Goal: Complete application form: Complete application form

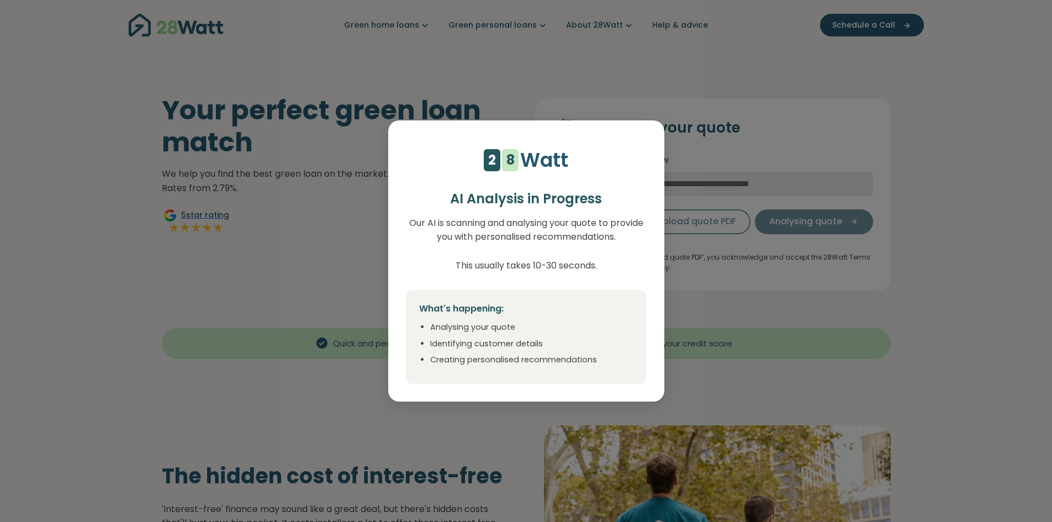
select select "***"
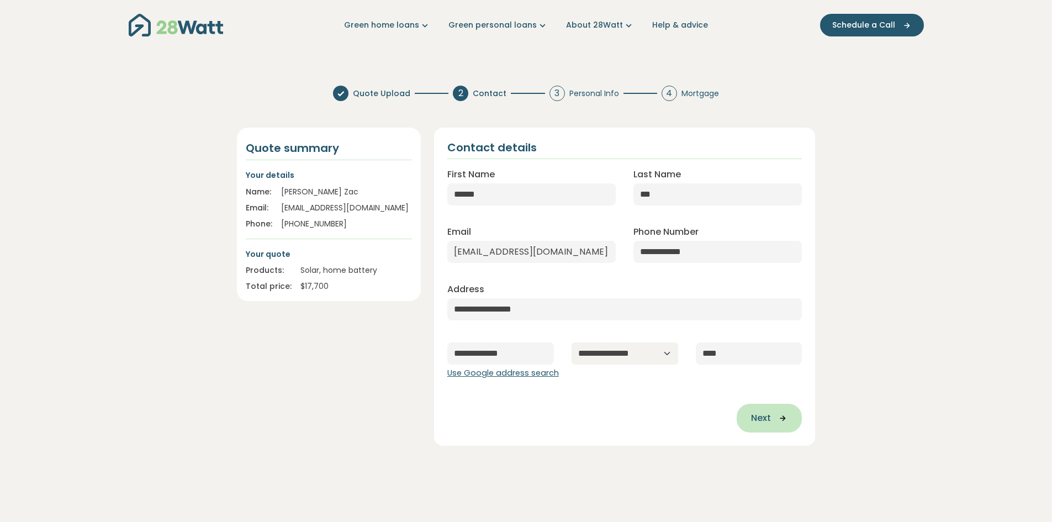
click at [767, 414] on span "Next" at bounding box center [761, 417] width 20 height 13
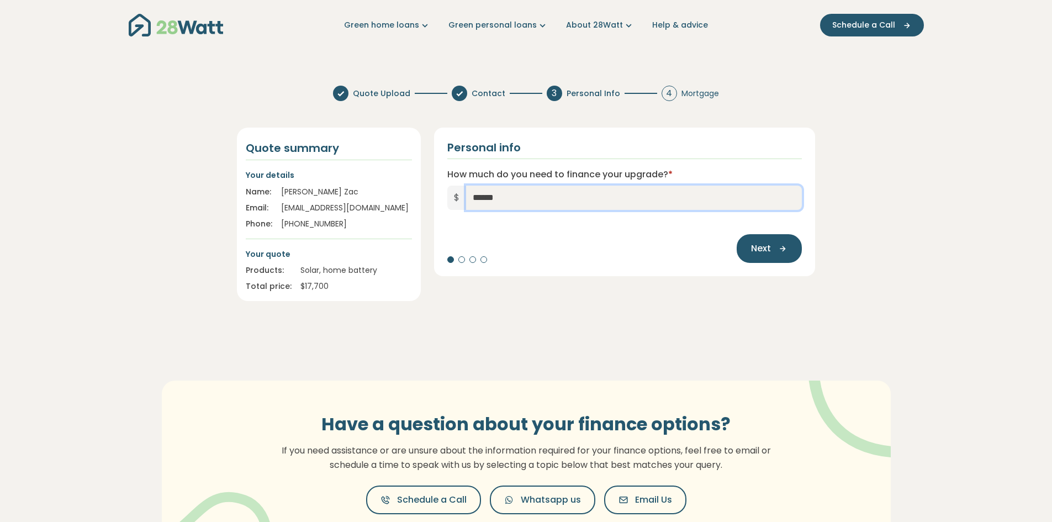
drag, startPoint x: 506, startPoint y: 195, endPoint x: 476, endPoint y: 196, distance: 30.4
click at [476, 196] on input "******" at bounding box center [634, 198] width 336 height 24
type input "*****"
click at [763, 251] on span "Next" at bounding box center [761, 248] width 20 height 13
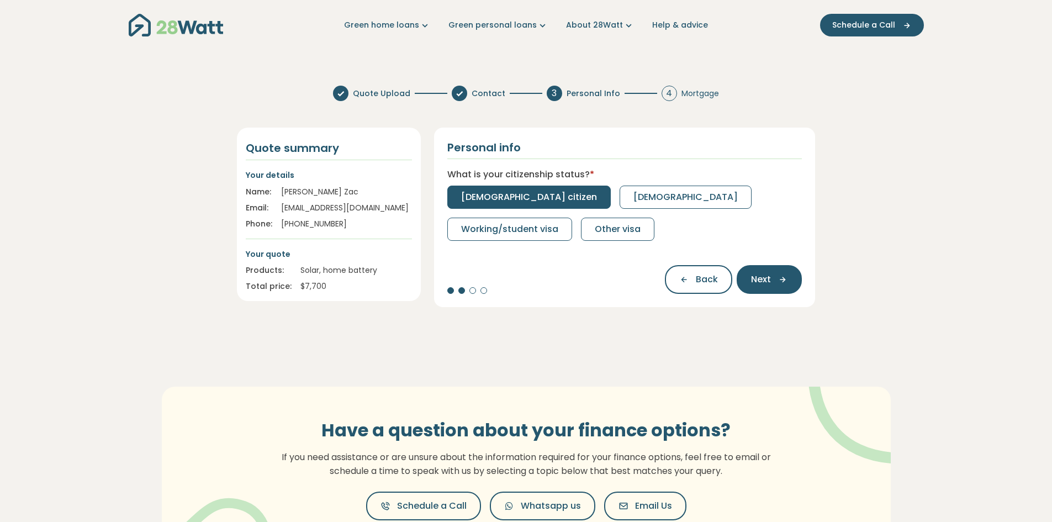
click at [486, 190] on span "[DEMOGRAPHIC_DATA] citizen" at bounding box center [529, 196] width 136 height 13
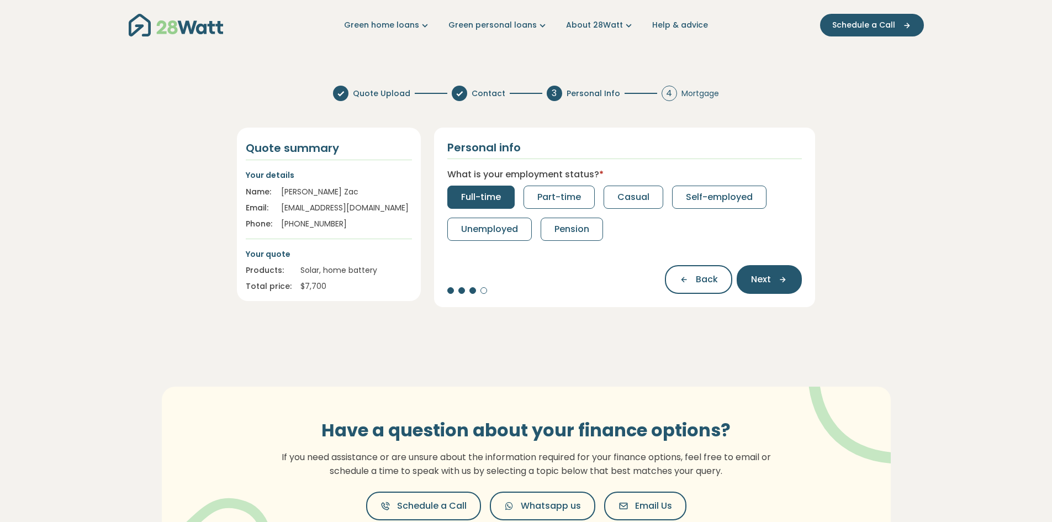
click at [489, 197] on span "Full-time" at bounding box center [481, 196] width 40 height 13
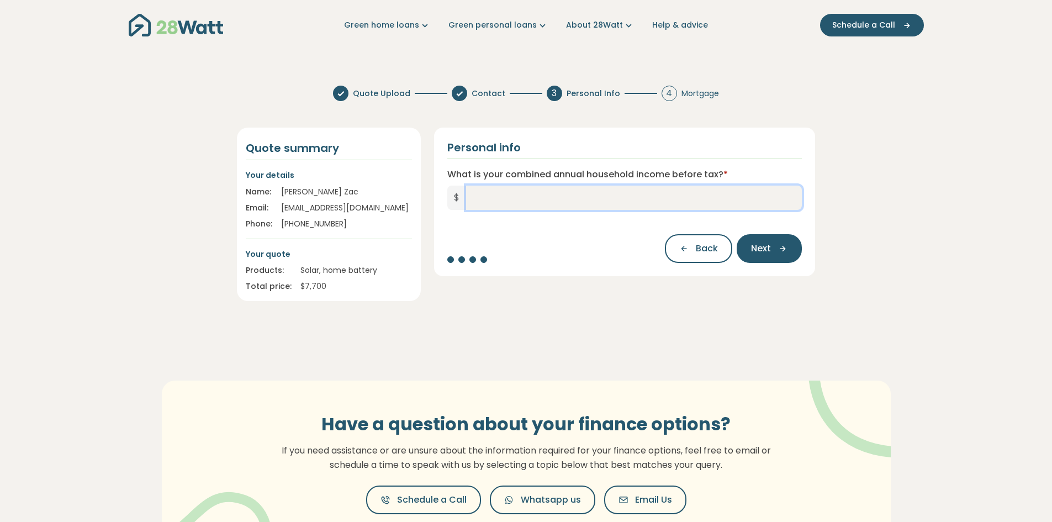
click at [489, 199] on input "What is your combined annual household income before tax? *" at bounding box center [634, 198] width 336 height 24
type input "*******"
click at [767, 250] on span "Next" at bounding box center [761, 248] width 20 height 13
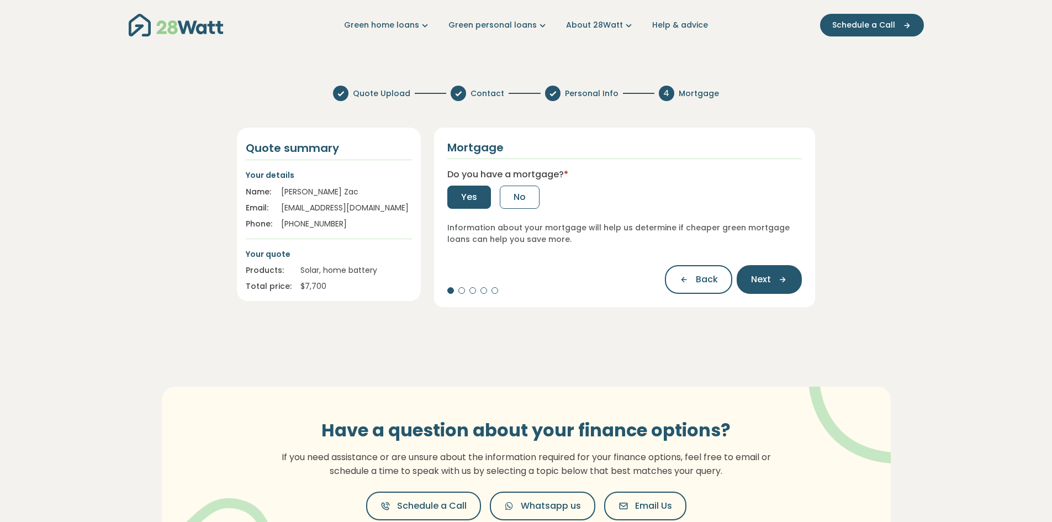
click at [469, 200] on span "Yes" at bounding box center [469, 196] width 16 height 13
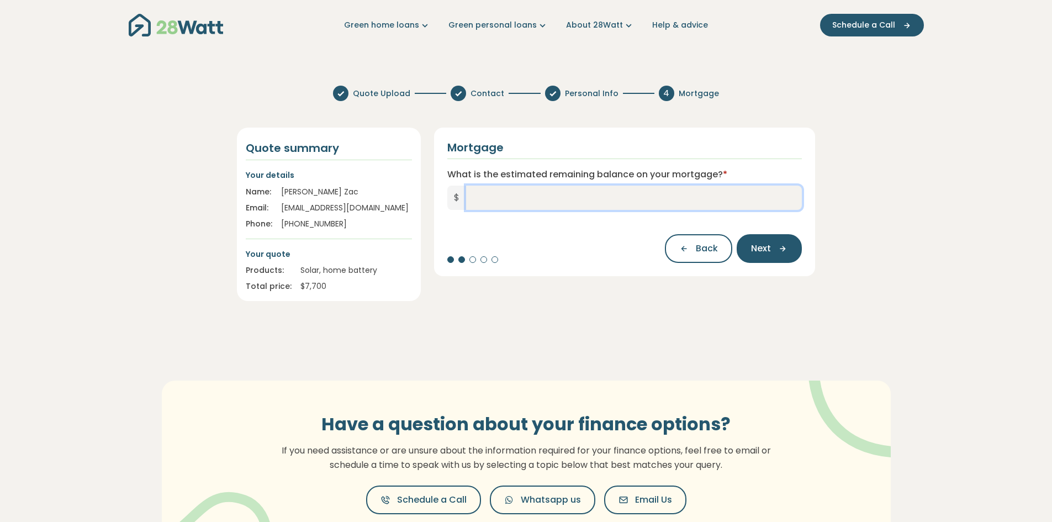
click at [474, 199] on input "What is the estimated remaining balance on your mortgage? *" at bounding box center [634, 198] width 336 height 24
type input "*******"
click at [763, 244] on span "Next" at bounding box center [761, 248] width 20 height 13
click at [478, 198] on input "What is your current interest rate? *" at bounding box center [624, 198] width 355 height 24
type input "****"
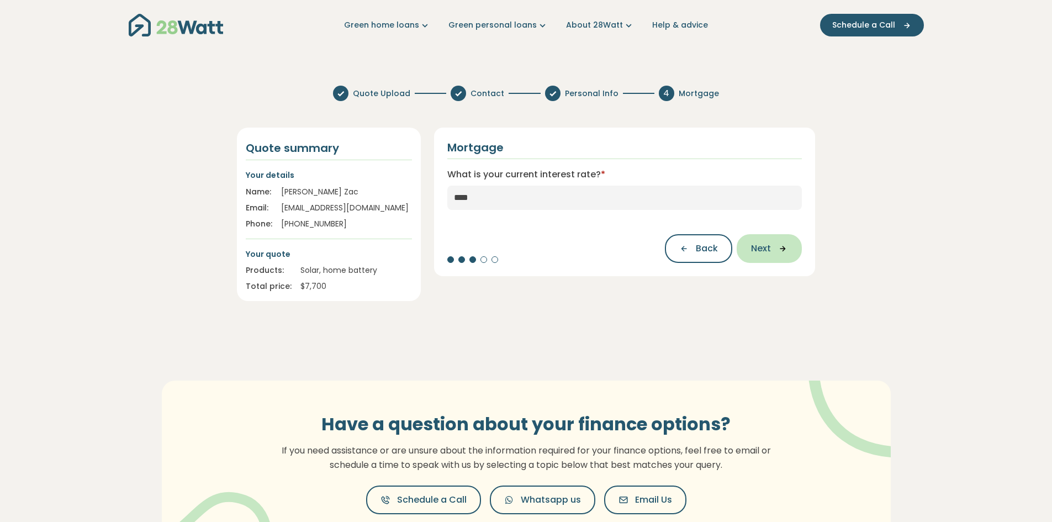
click at [765, 245] on span "Next" at bounding box center [761, 248] width 20 height 13
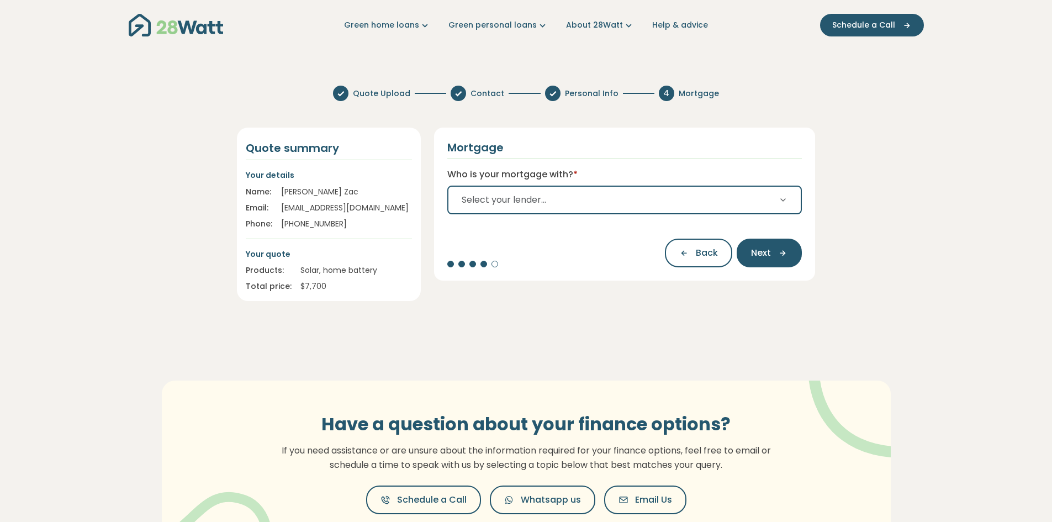
click at [612, 205] on button "Select your lender..." at bounding box center [624, 200] width 355 height 29
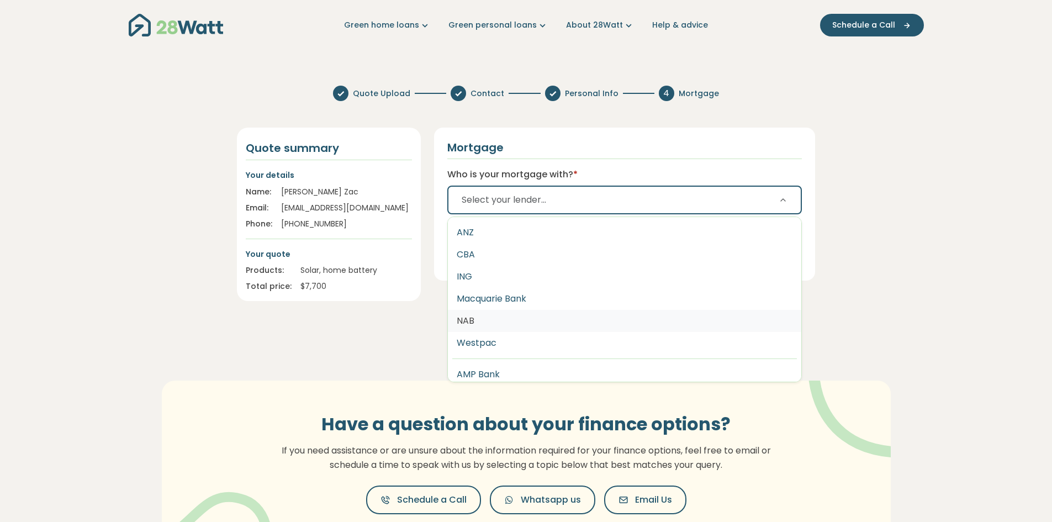
click at [473, 324] on button "NAB" at bounding box center [625, 321] width 354 height 22
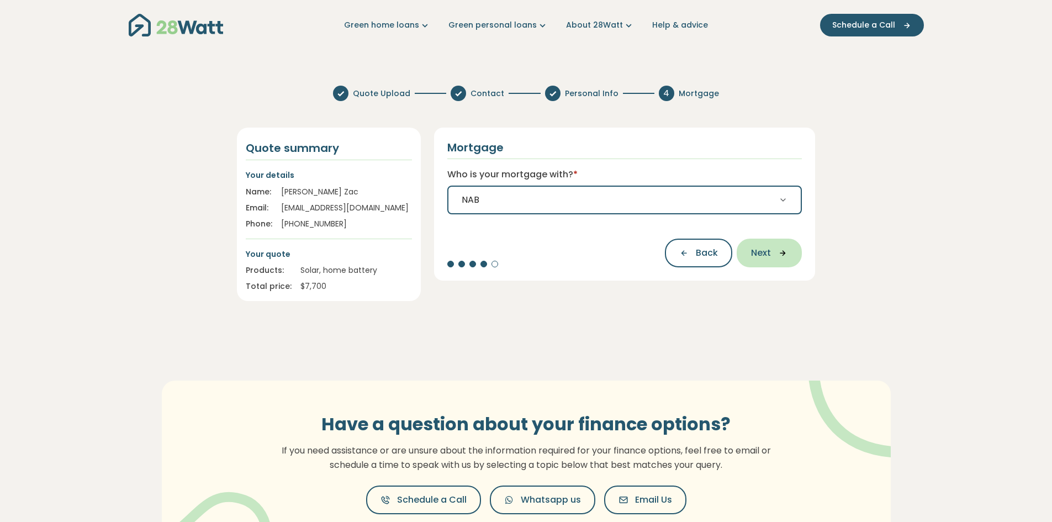
click at [771, 256] on icon "button" at bounding box center [779, 253] width 17 height 10
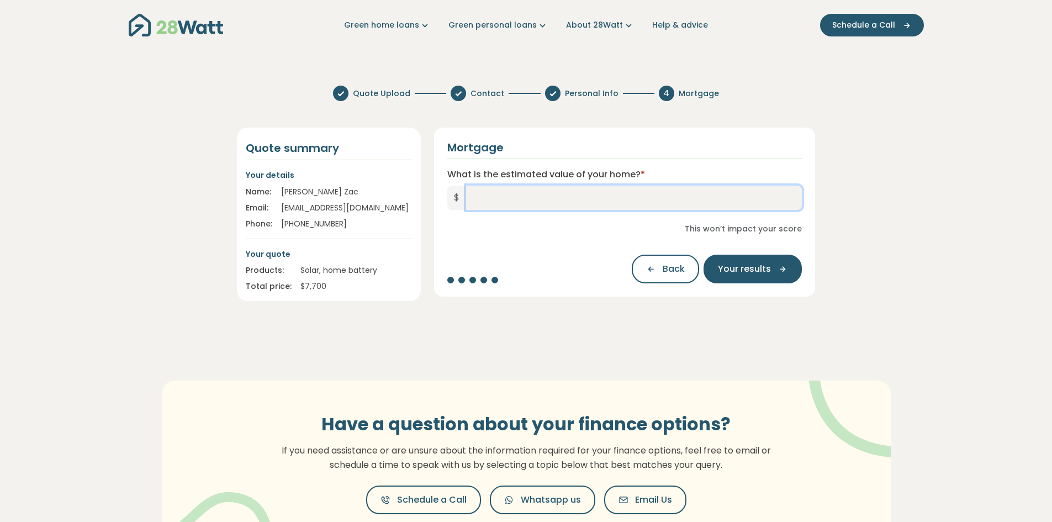
click at [483, 197] on input "What is the estimated value of your home? *" at bounding box center [634, 198] width 336 height 24
type input "*********"
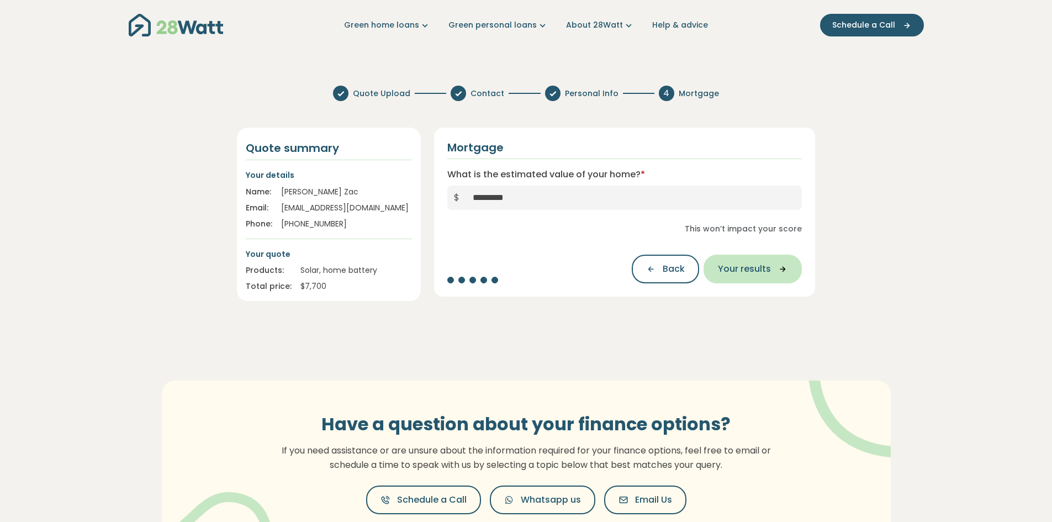
click at [740, 268] on span "Your results" at bounding box center [744, 268] width 53 height 13
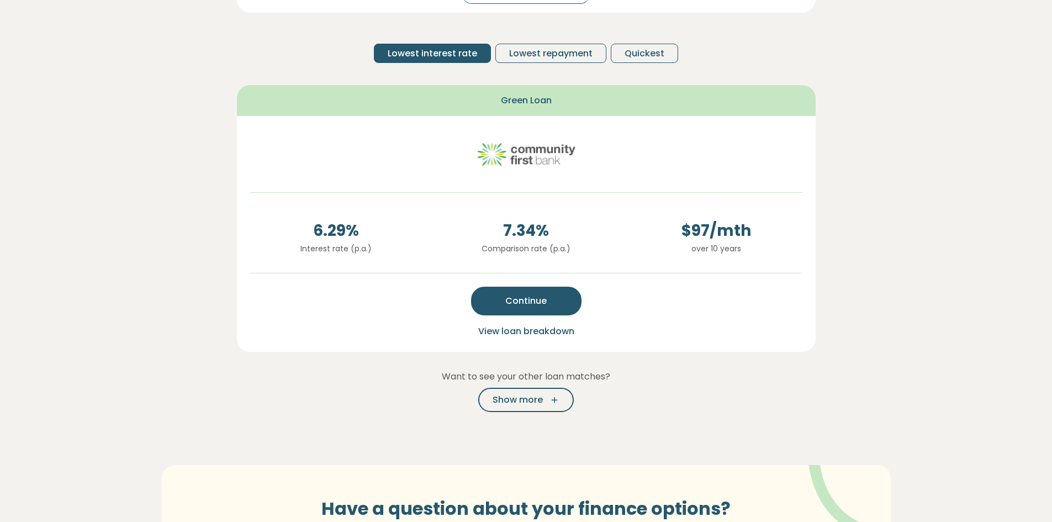
scroll to position [221, 0]
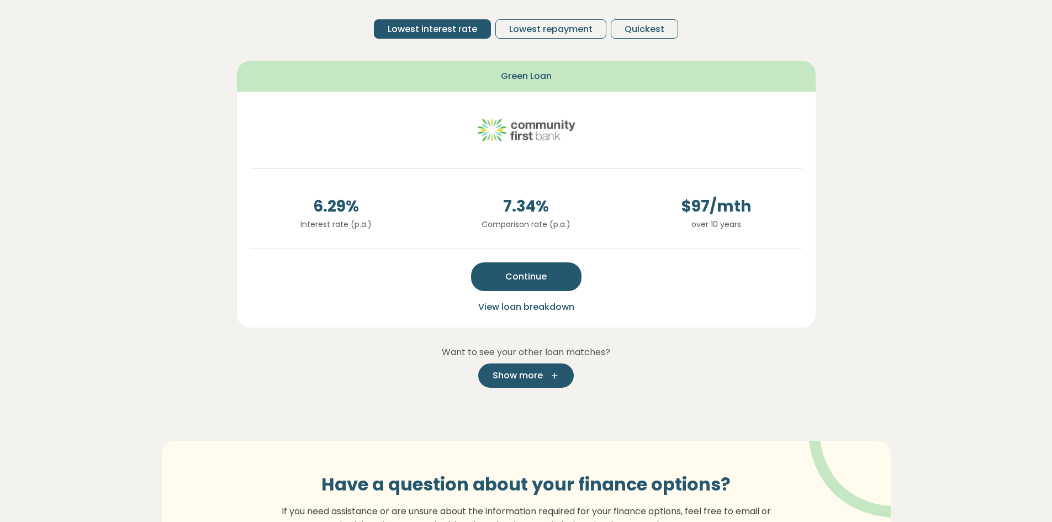
click at [556, 378] on icon "button" at bounding box center [551, 375] width 17 height 10
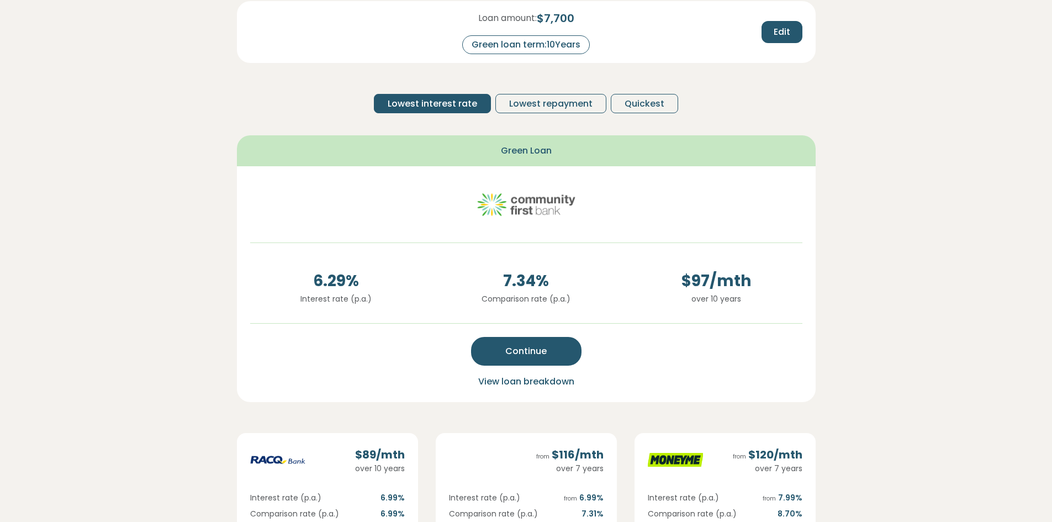
scroll to position [110, 0]
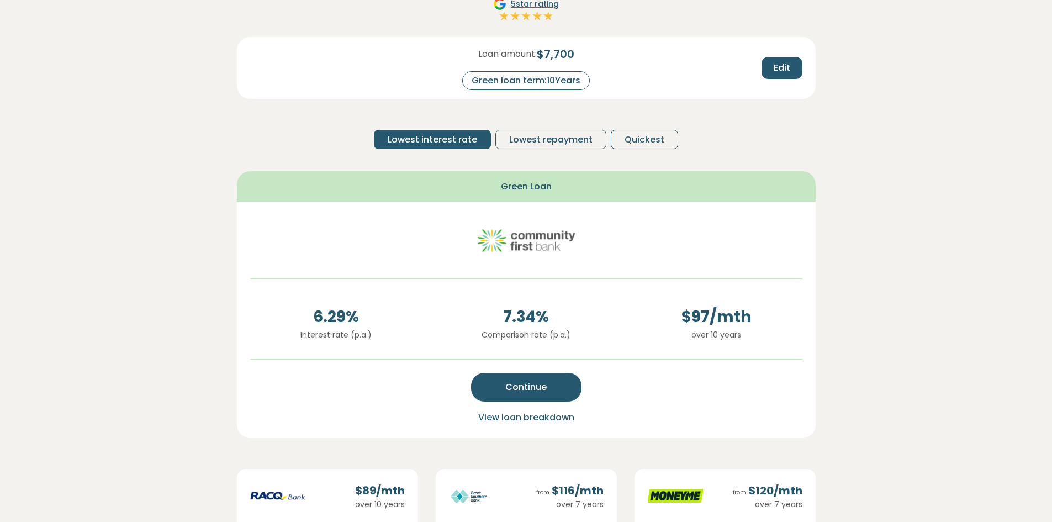
click at [562, 81] on div "Green loan term: 10 Years" at bounding box center [526, 80] width 128 height 19
click at [771, 67] on button "Edit" at bounding box center [781, 68] width 41 height 22
drag, startPoint x: 579, startPoint y: 75, endPoint x: 557, endPoint y: 80, distance: 22.0
click at [557, 80] on input "**" at bounding box center [572, 80] width 44 height 19
type input "*"
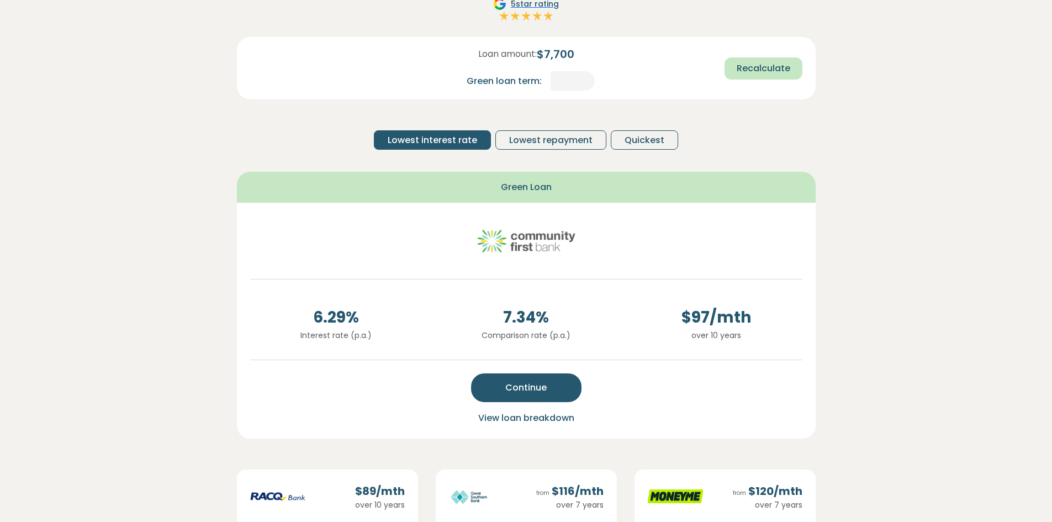
click at [757, 66] on span "Recalculate" at bounding box center [764, 68] width 54 height 13
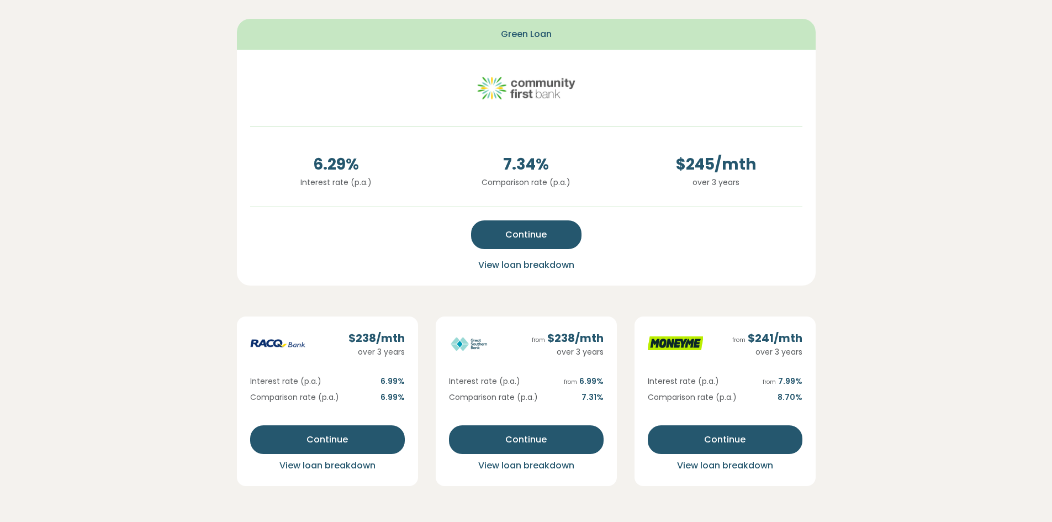
scroll to position [166, 0]
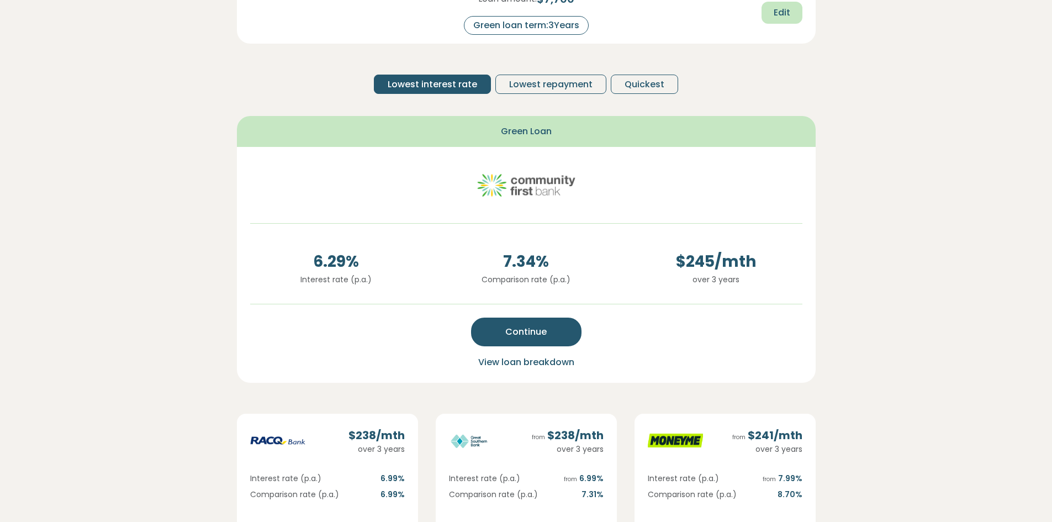
click at [785, 18] on span "Edit" at bounding box center [782, 12] width 17 height 13
drag, startPoint x: 578, startPoint y: 22, endPoint x: 565, endPoint y: 24, distance: 12.9
click at [565, 24] on input "*" at bounding box center [572, 25] width 44 height 19
type input "*"
click at [755, 13] on span "Recalculate" at bounding box center [764, 13] width 54 height 13
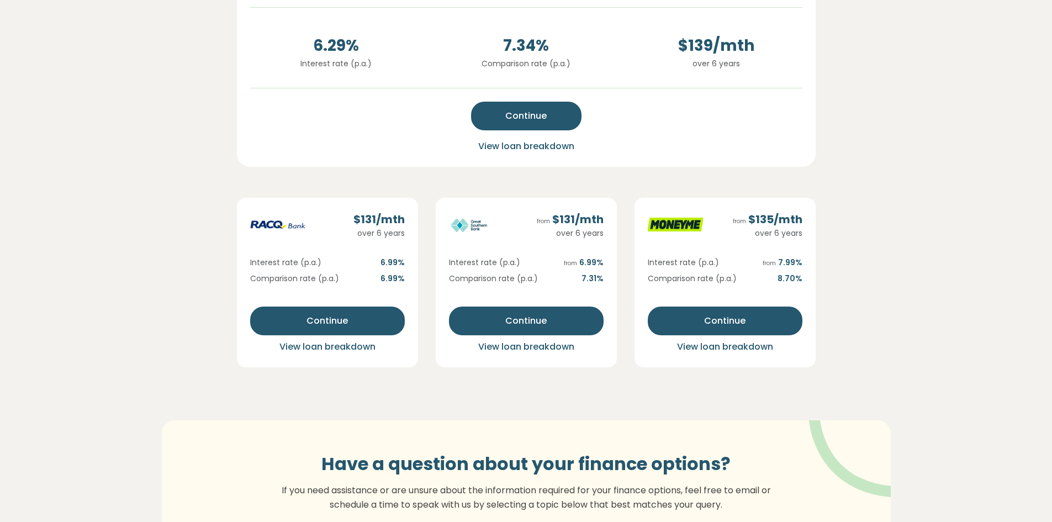
scroll to position [387, 0]
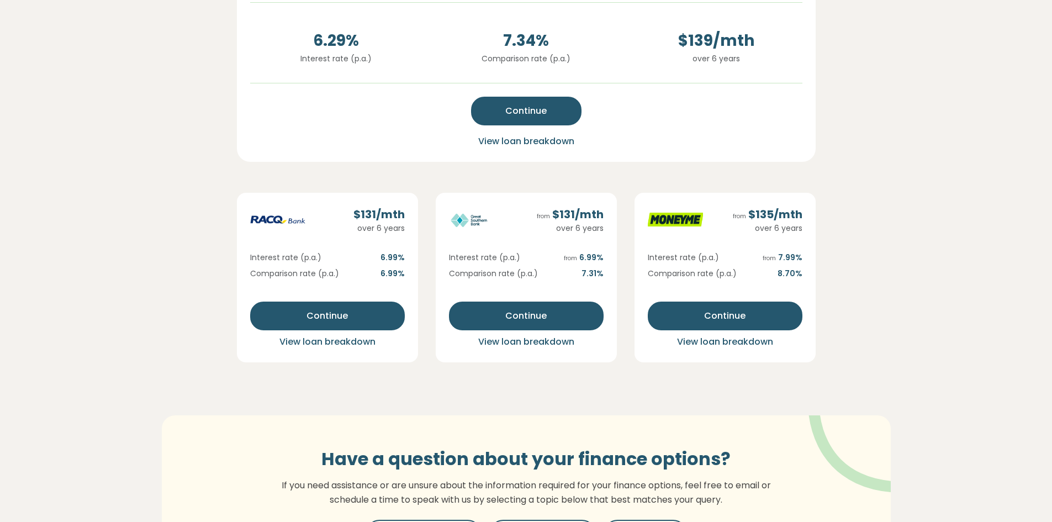
click at [335, 340] on span "View loan breakdown" at bounding box center [327, 341] width 96 height 13
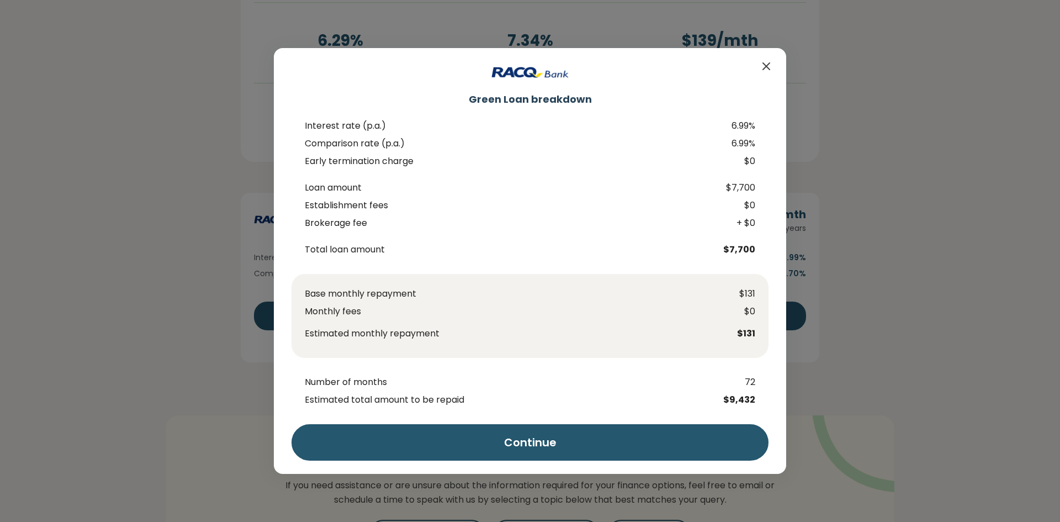
click at [767, 66] on icon "Close" at bounding box center [766, 66] width 13 height 13
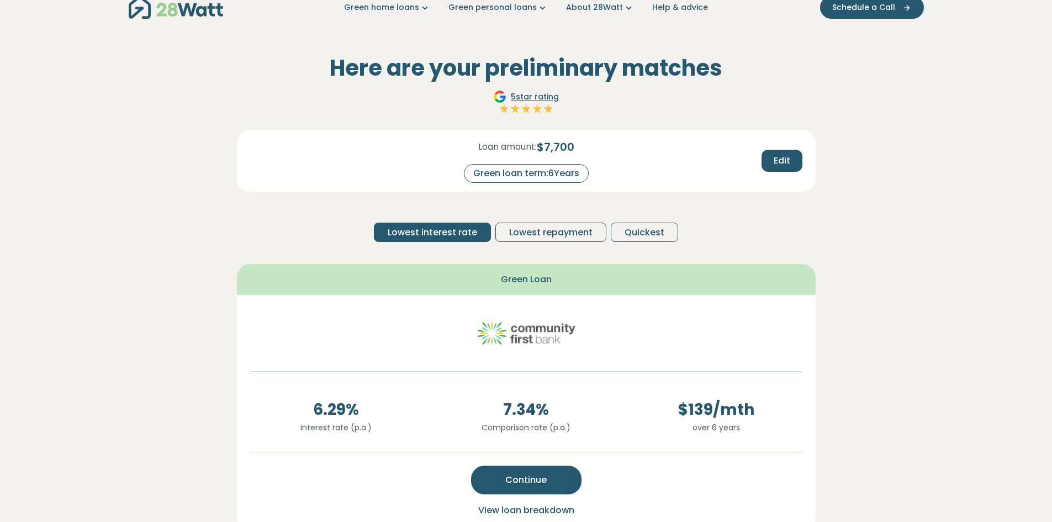
scroll to position [0, 0]
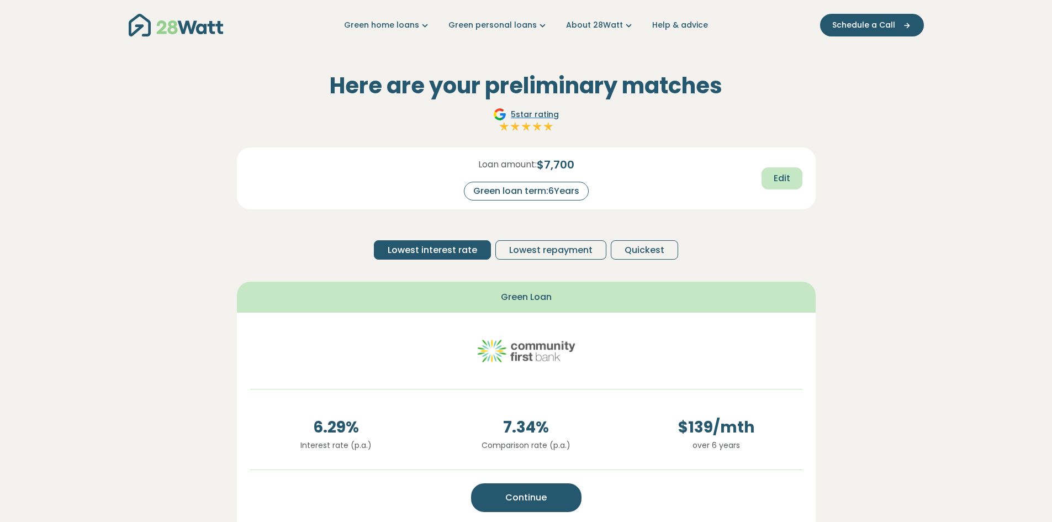
click at [773, 179] on button "Edit" at bounding box center [781, 178] width 41 height 22
drag, startPoint x: 578, startPoint y: 192, endPoint x: 554, endPoint y: 192, distance: 23.2
click at [554, 192] on input "*" at bounding box center [572, 191] width 44 height 19
type input "*"
click at [750, 177] on span "Recalculate" at bounding box center [764, 178] width 54 height 13
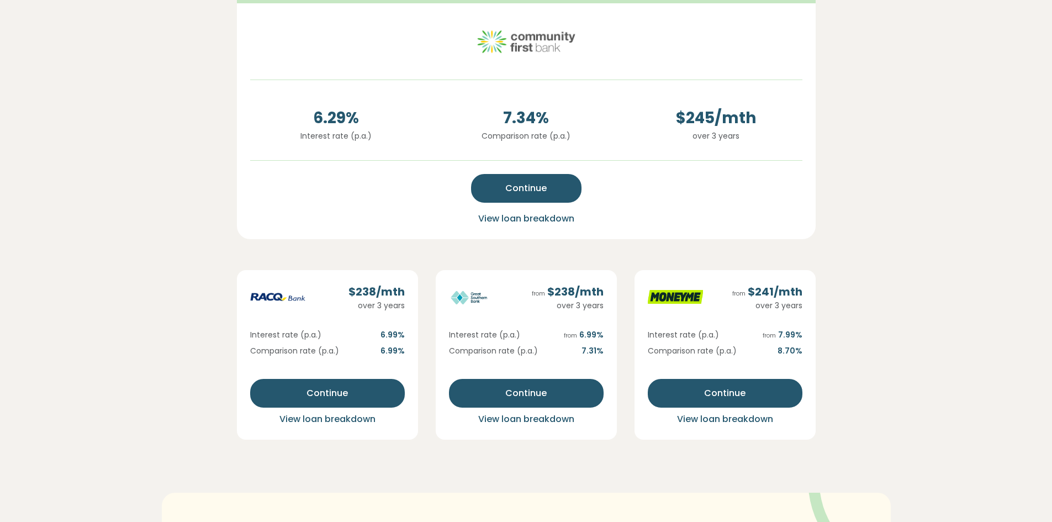
scroll to position [331, 0]
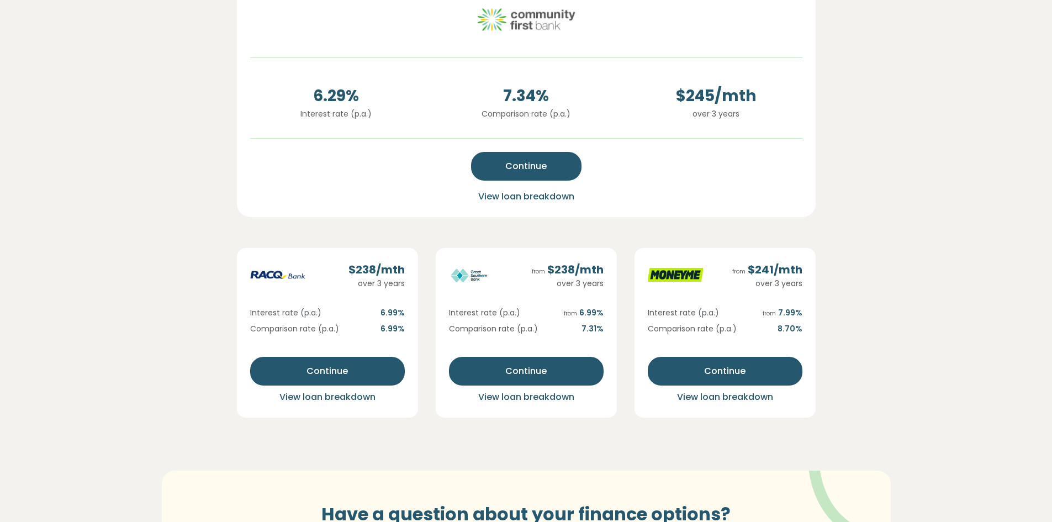
click at [330, 398] on span "View loan breakdown" at bounding box center [327, 396] width 96 height 13
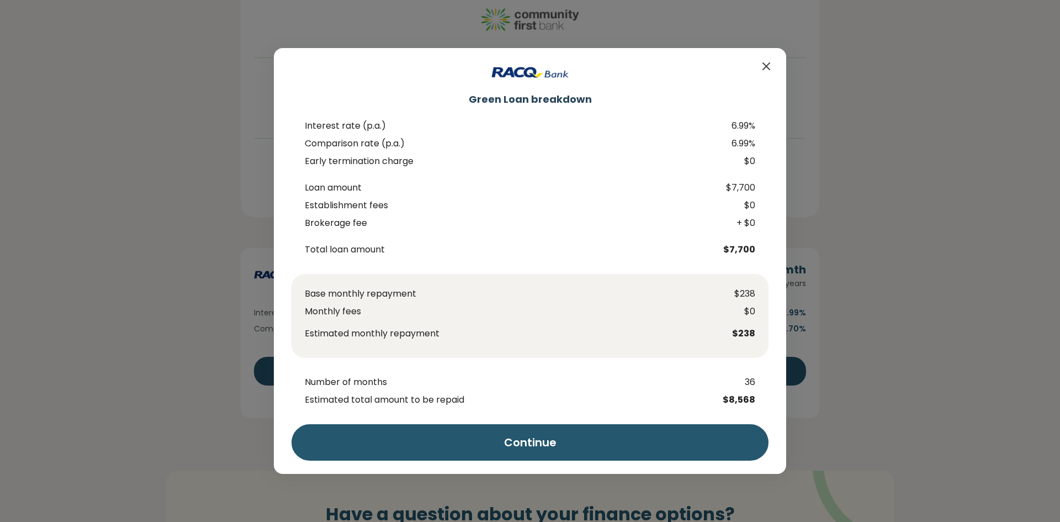
click at [768, 66] on icon "Close" at bounding box center [766, 66] width 13 height 13
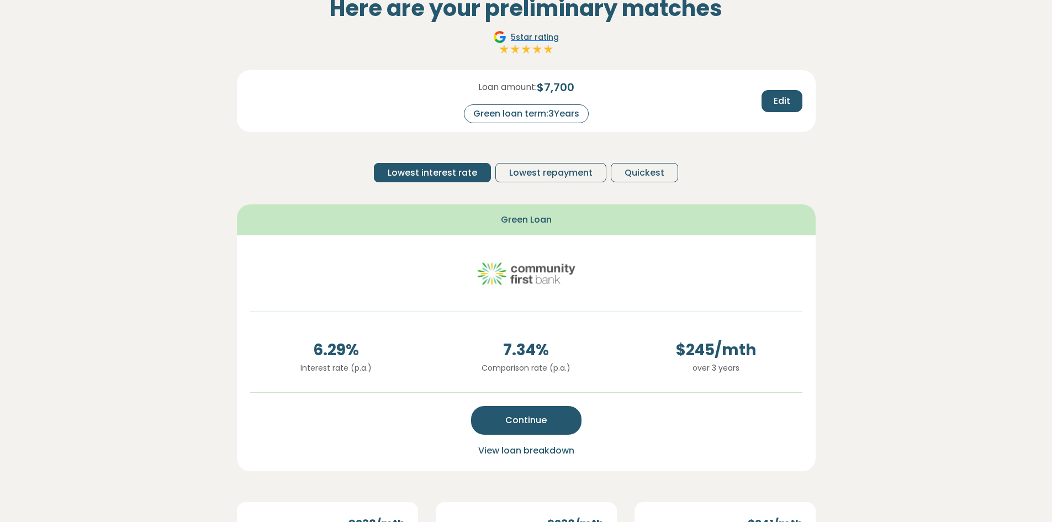
scroll to position [55, 0]
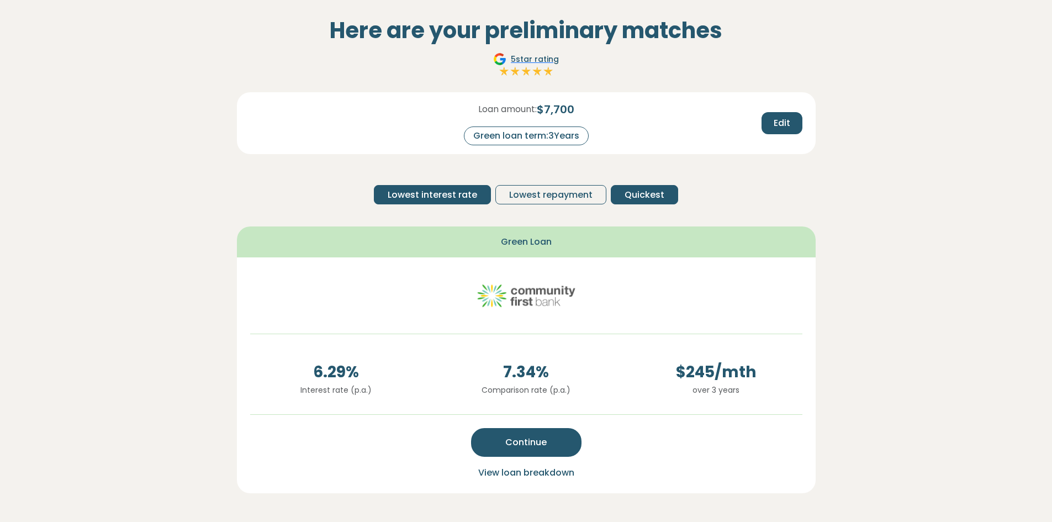
click at [640, 194] on span "Quickest" at bounding box center [644, 194] width 40 height 13
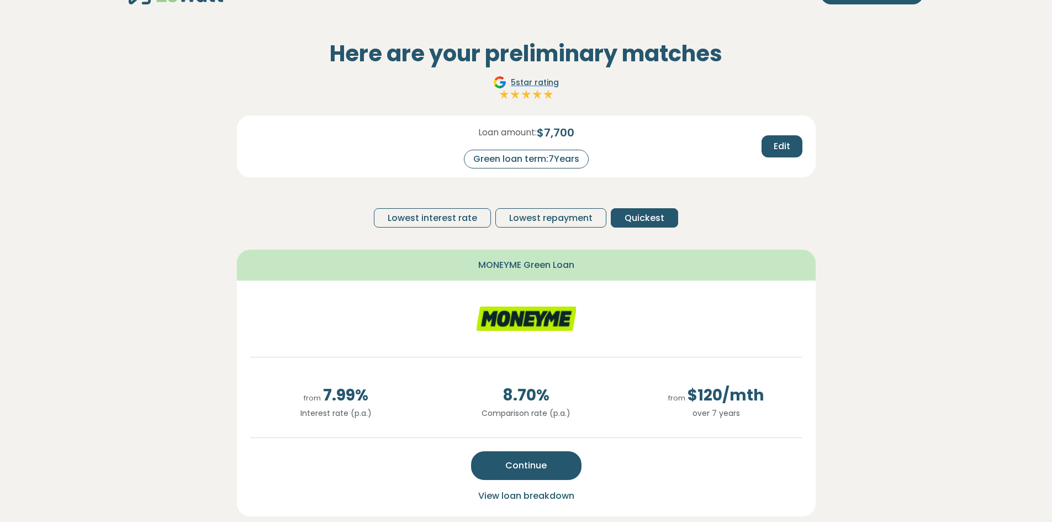
scroll to position [0, 0]
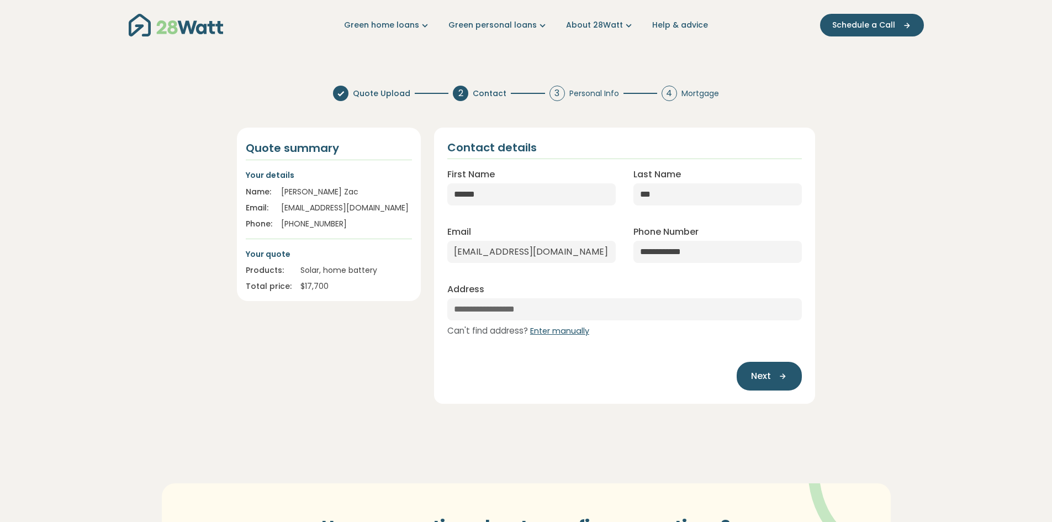
select select "***"
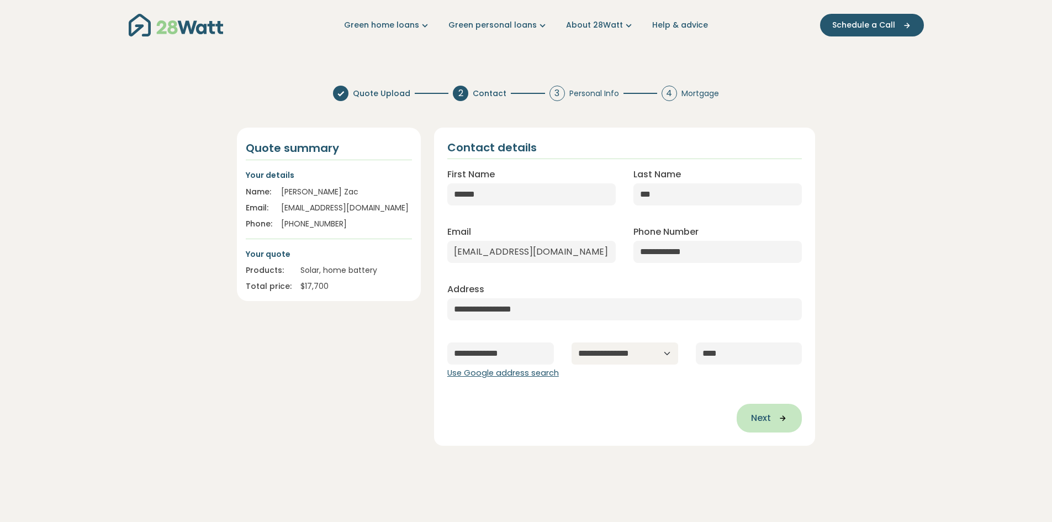
click at [761, 416] on span "Next" at bounding box center [761, 417] width 20 height 13
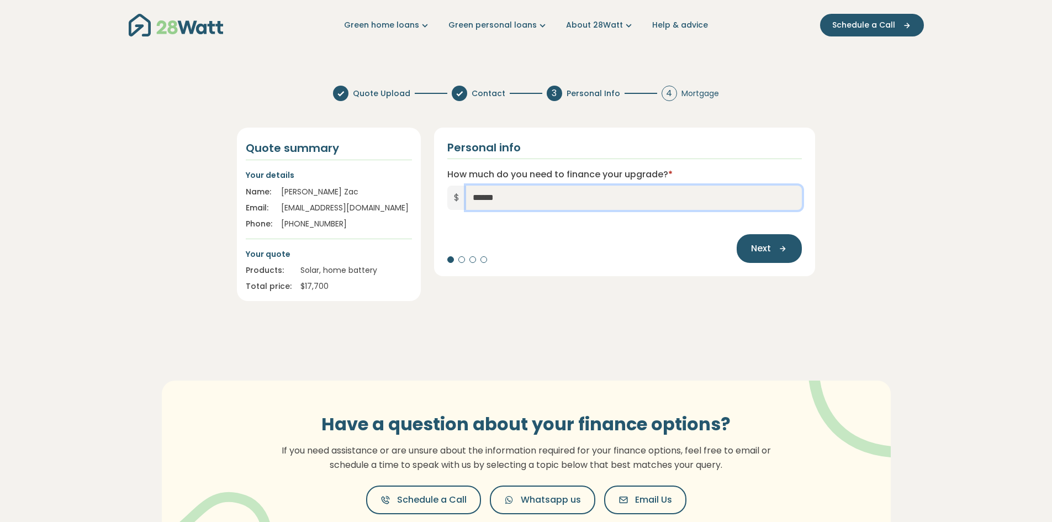
click at [473, 195] on input "******" at bounding box center [634, 198] width 336 height 24
type input "*****"
click at [774, 247] on icon "button" at bounding box center [779, 249] width 17 height 10
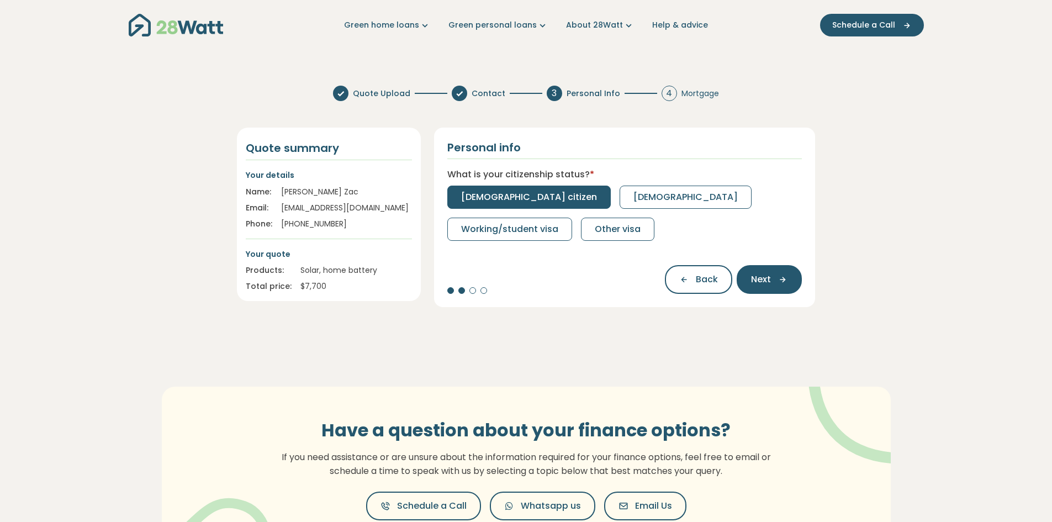
click at [505, 196] on span "[DEMOGRAPHIC_DATA] citizen" at bounding box center [529, 196] width 136 height 13
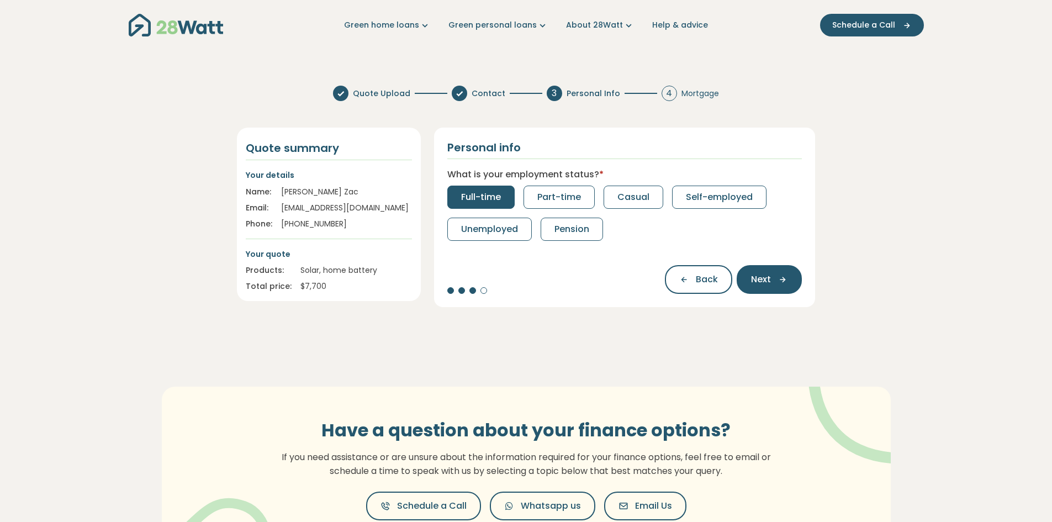
click at [489, 197] on span "Full-time" at bounding box center [481, 196] width 40 height 13
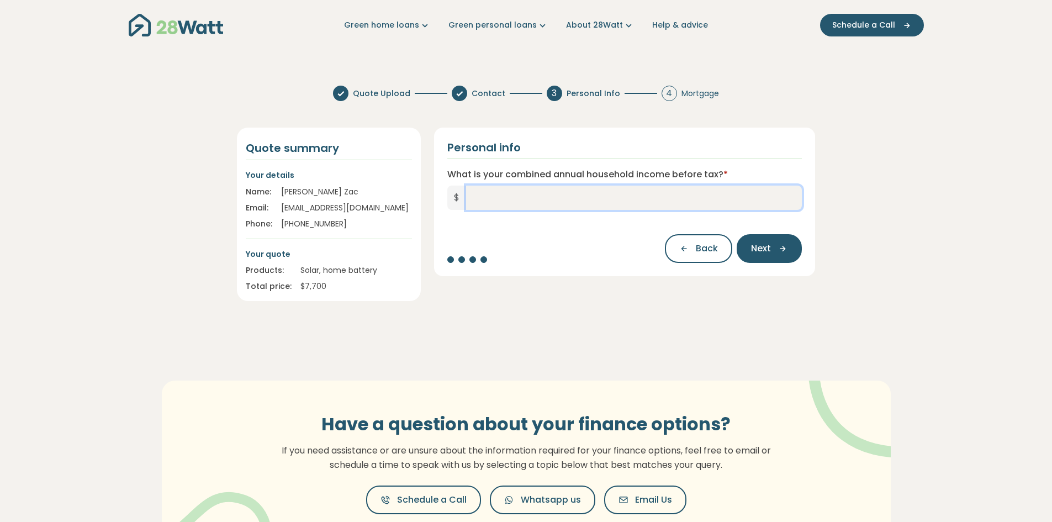
click at [475, 197] on input "What is your combined annual household income before tax? *" at bounding box center [634, 198] width 336 height 24
type input "*******"
click at [772, 253] on icon "button" at bounding box center [779, 249] width 17 height 10
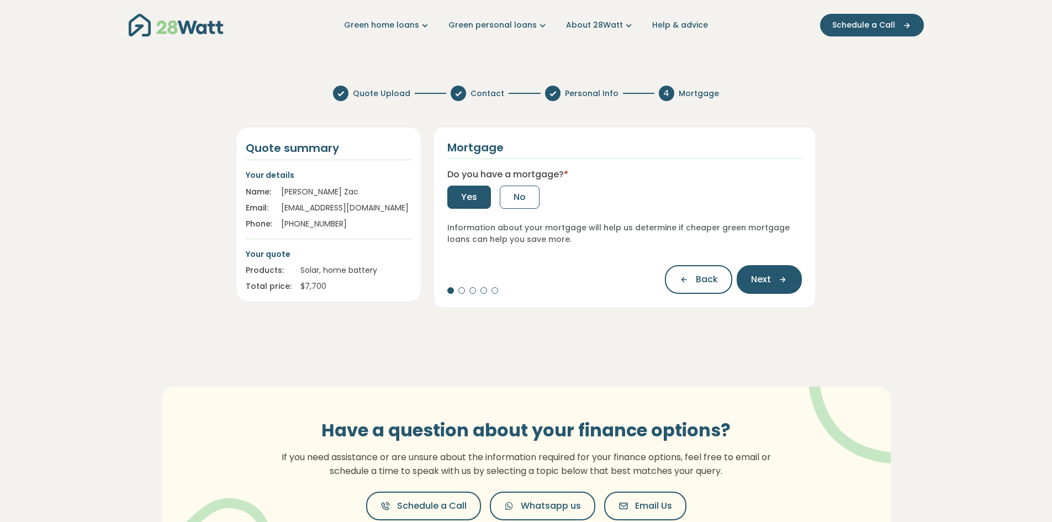
click at [473, 201] on span "Yes" at bounding box center [469, 196] width 16 height 13
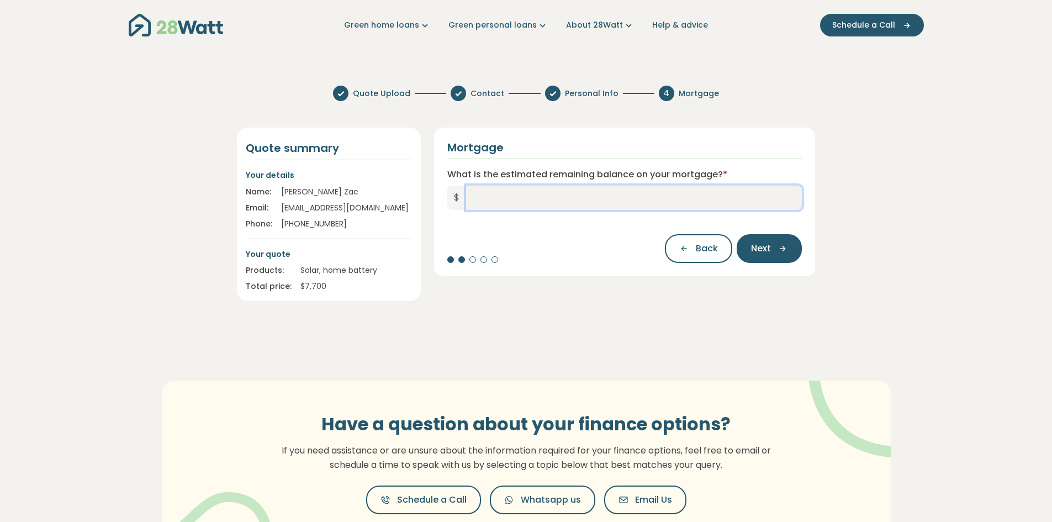
click at [479, 202] on input "What is the estimated remaining balance on your mortgage? *" at bounding box center [634, 198] width 336 height 24
type input "*******"
click at [776, 253] on icon "button" at bounding box center [779, 249] width 17 height 10
click at [493, 204] on input "What is your current interest rate? *" at bounding box center [624, 198] width 355 height 24
type input "*"
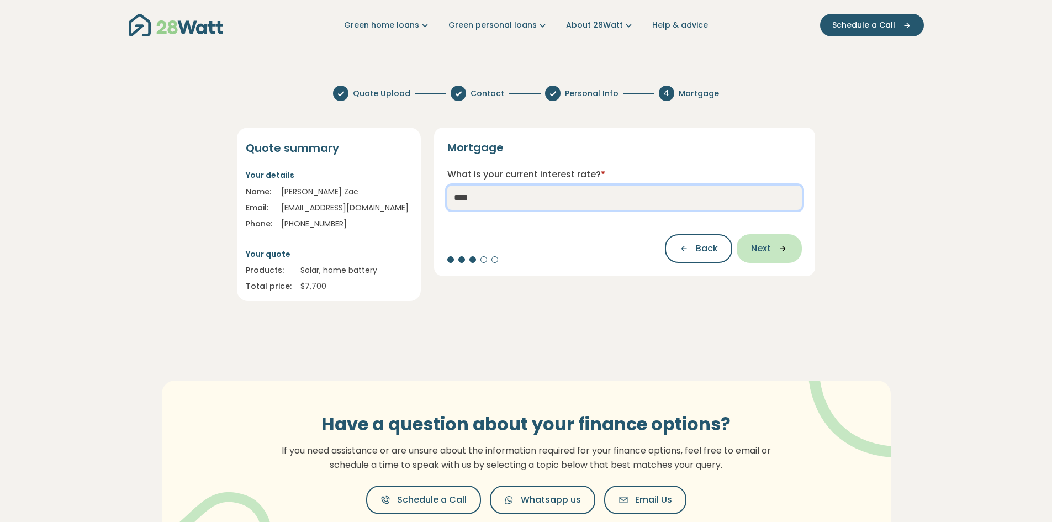
type input "****"
click at [766, 252] on span "Next" at bounding box center [761, 248] width 20 height 13
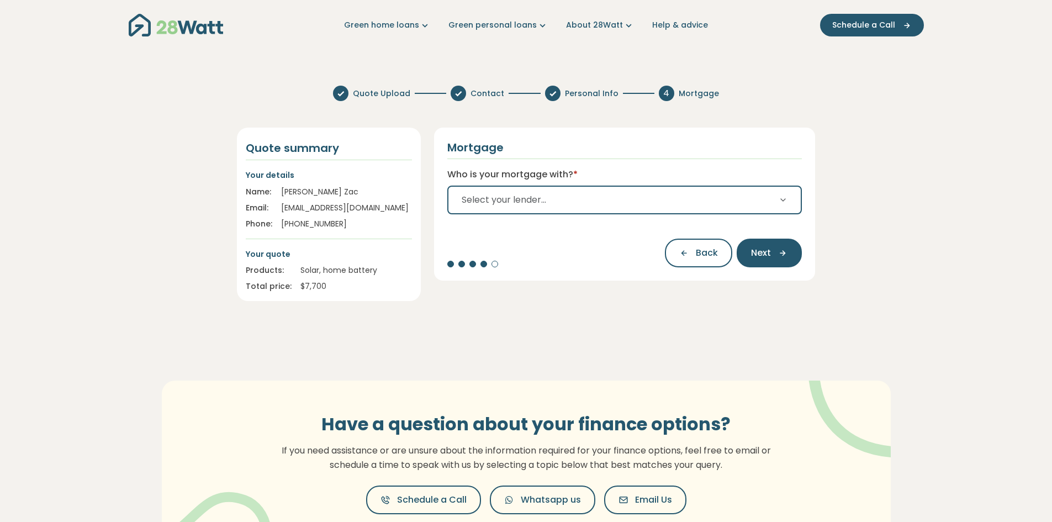
click at [537, 197] on span "Select your lender..." at bounding box center [504, 199] width 84 height 13
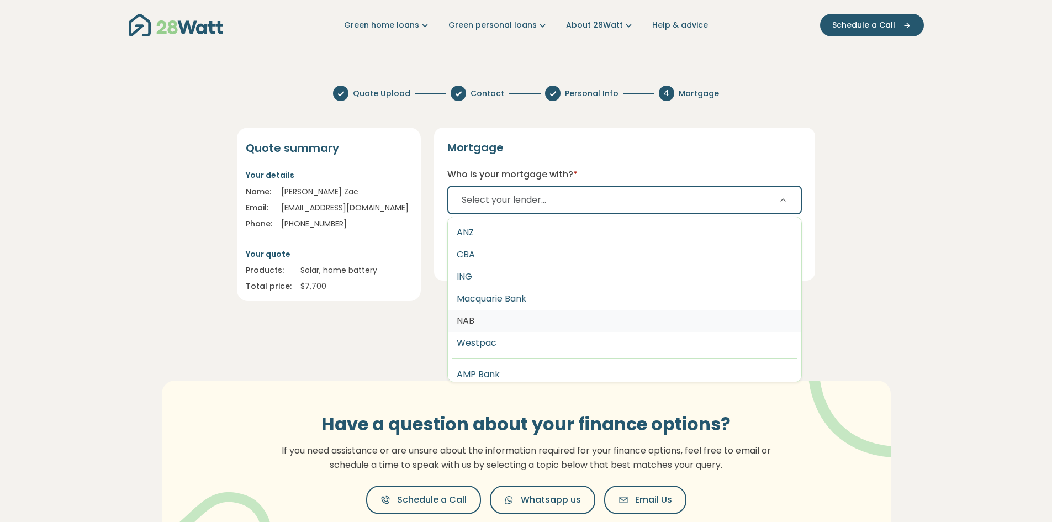
click at [473, 320] on button "NAB" at bounding box center [625, 321] width 354 height 22
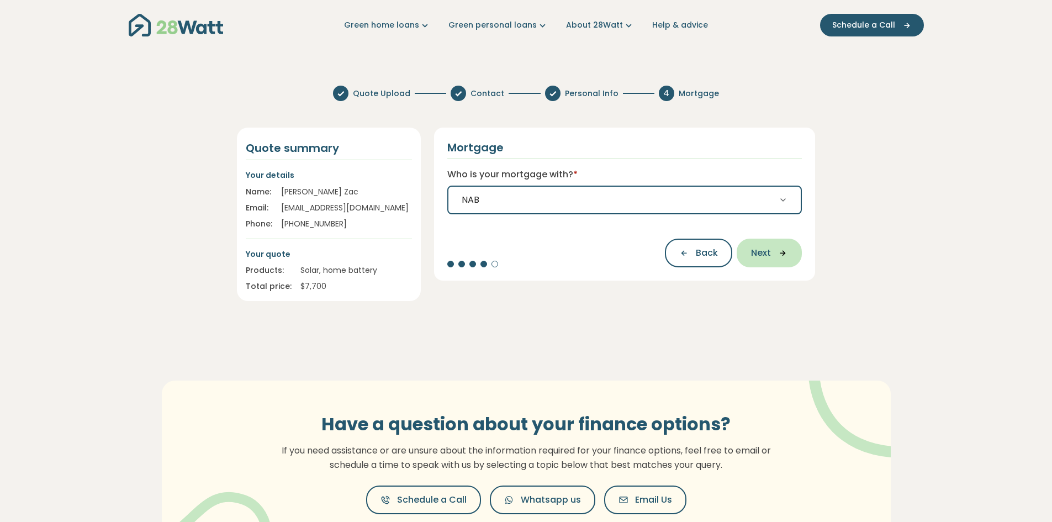
click at [772, 256] on icon "button" at bounding box center [779, 253] width 17 height 10
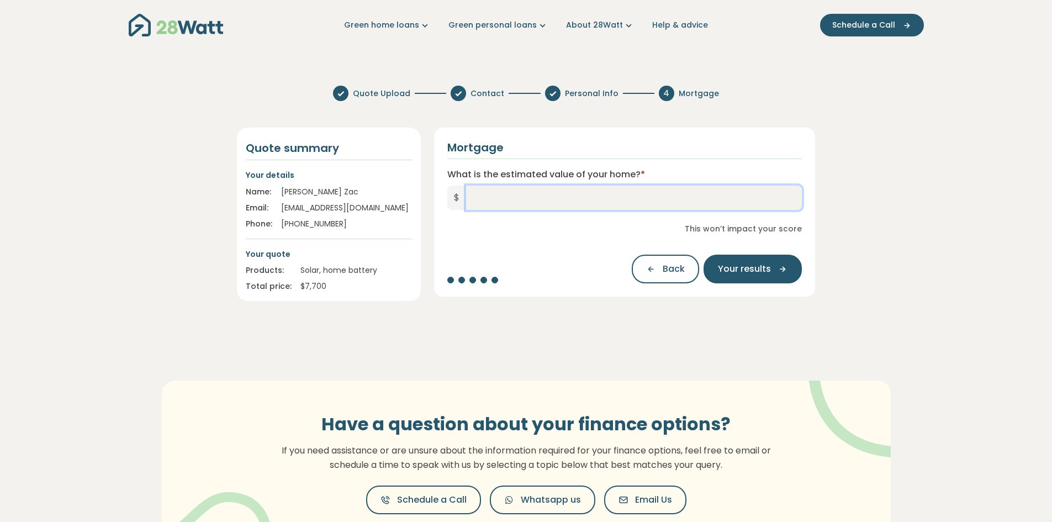
click at [486, 197] on input "What is the estimated value of your home? *" at bounding box center [634, 198] width 336 height 24
type input "*******"
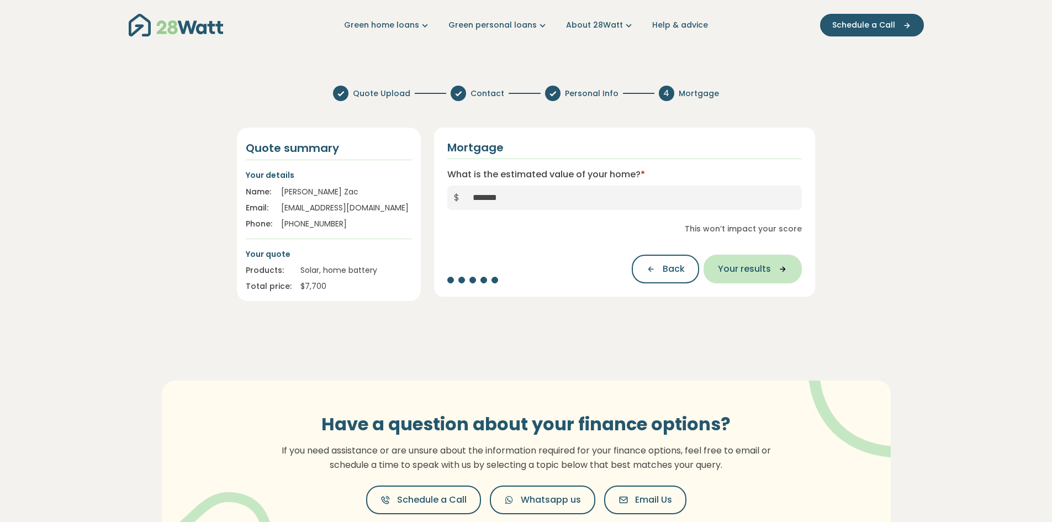
click at [751, 266] on span "Your results" at bounding box center [744, 268] width 53 height 13
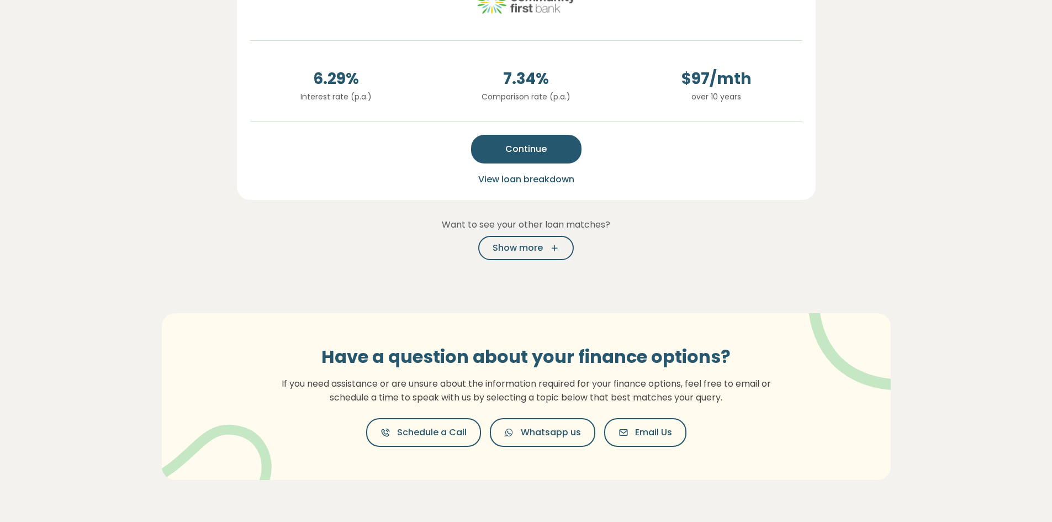
scroll to position [387, 0]
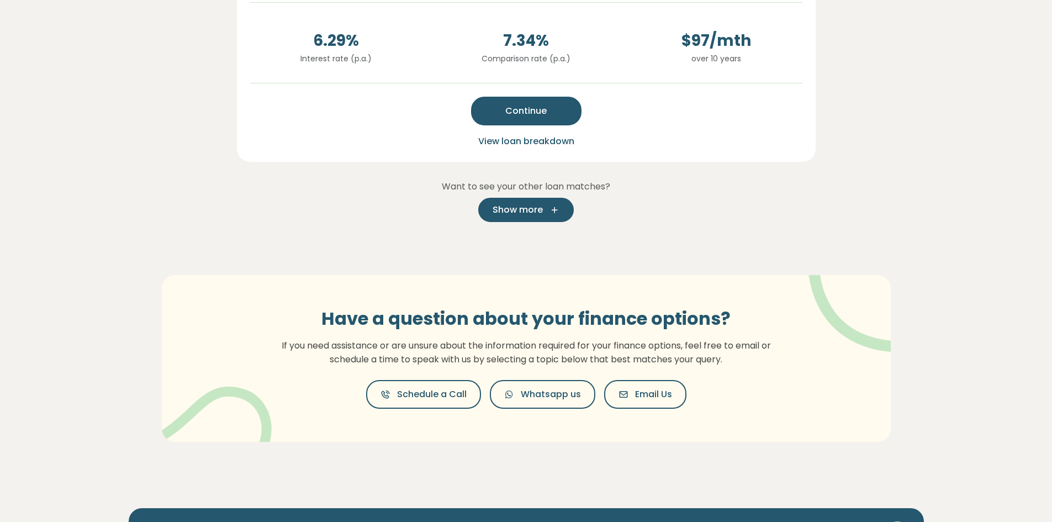
click at [526, 209] on span "Show more" at bounding box center [518, 209] width 50 height 13
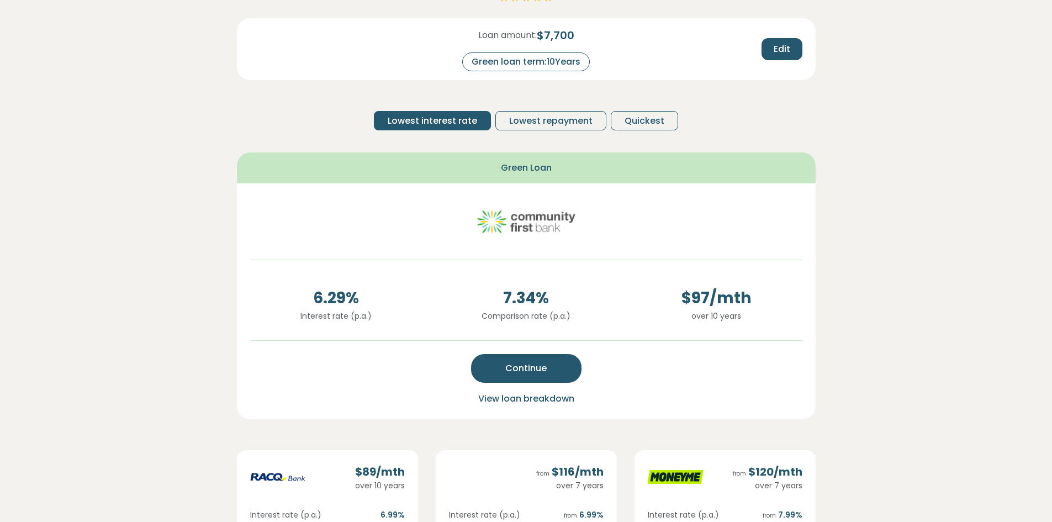
scroll to position [110, 0]
